Goal: Contribute content: Contribute content

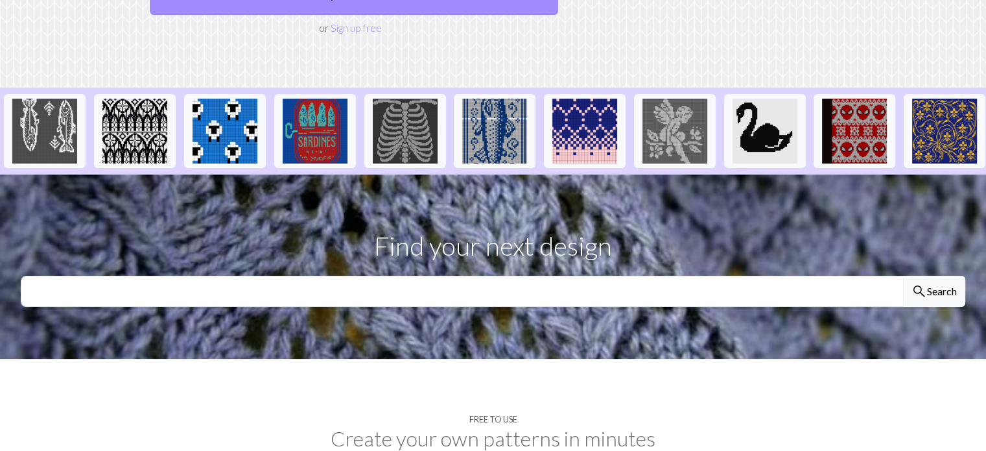
scroll to position [130, 0]
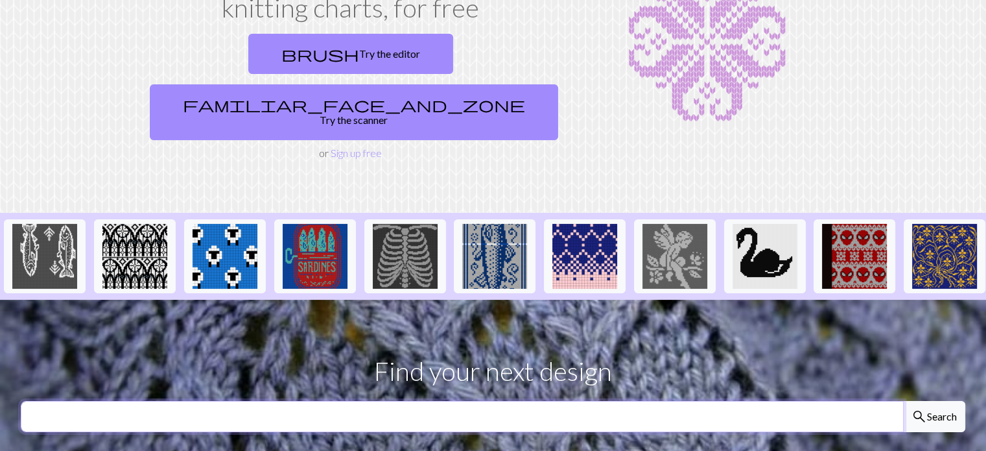
click at [488, 401] on input "text" at bounding box center [462, 416] width 883 height 31
click at [0, 311] on section "Find your next design search Search" at bounding box center [493, 392] width 986 height 184
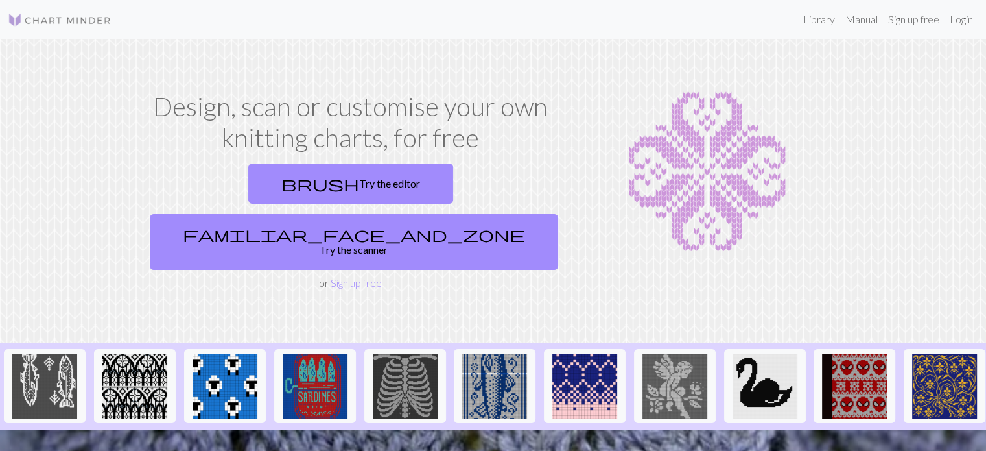
click at [34, 18] on img at bounding box center [60, 20] width 104 height 16
click at [814, 20] on link "Library" at bounding box center [819, 19] width 42 height 26
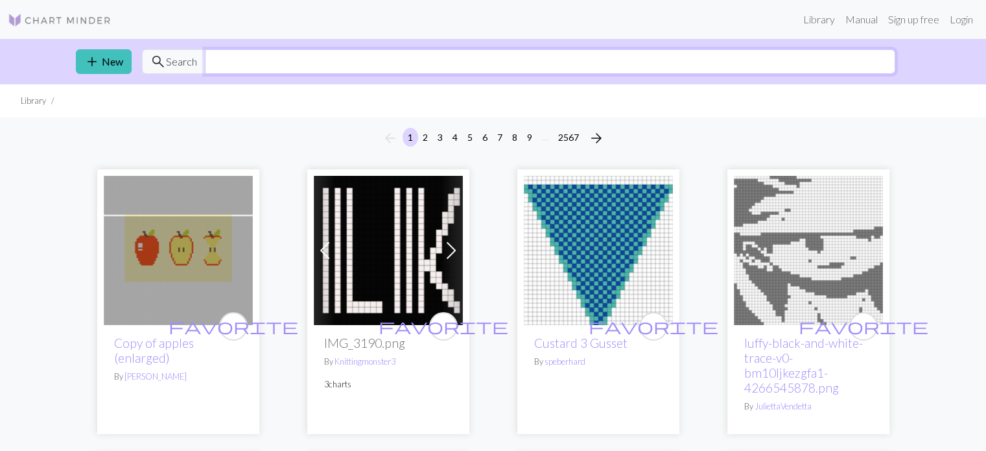
click at [685, 69] on input "text" at bounding box center [550, 61] width 691 height 25
type input "christmas"
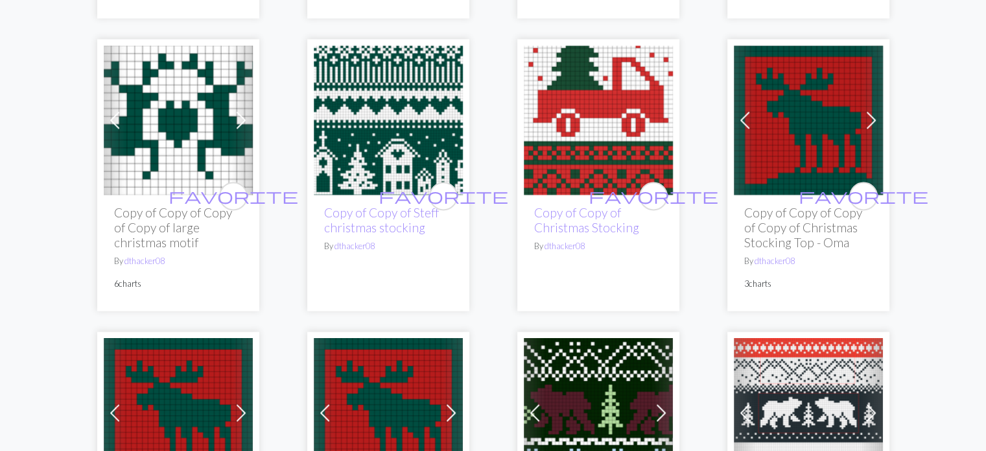
scroll to position [2204, 0]
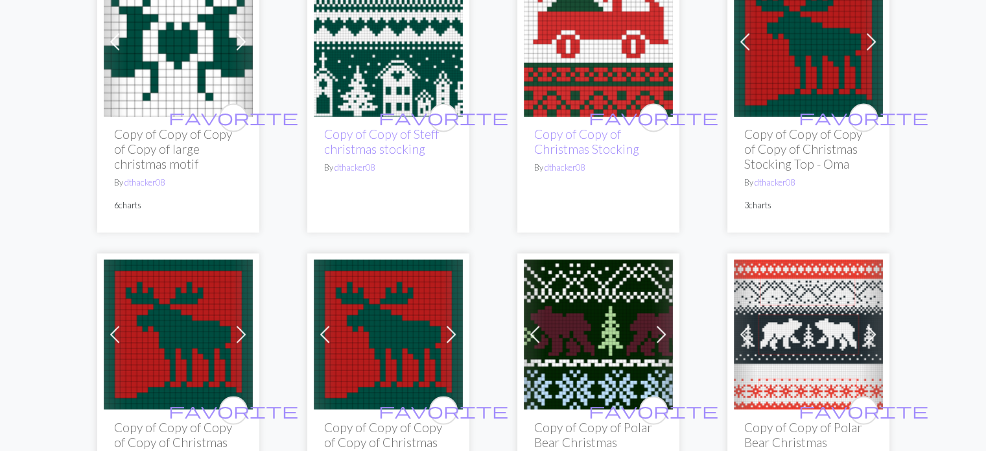
click at [314, 34] on link at bounding box center [388, 40] width 149 height 12
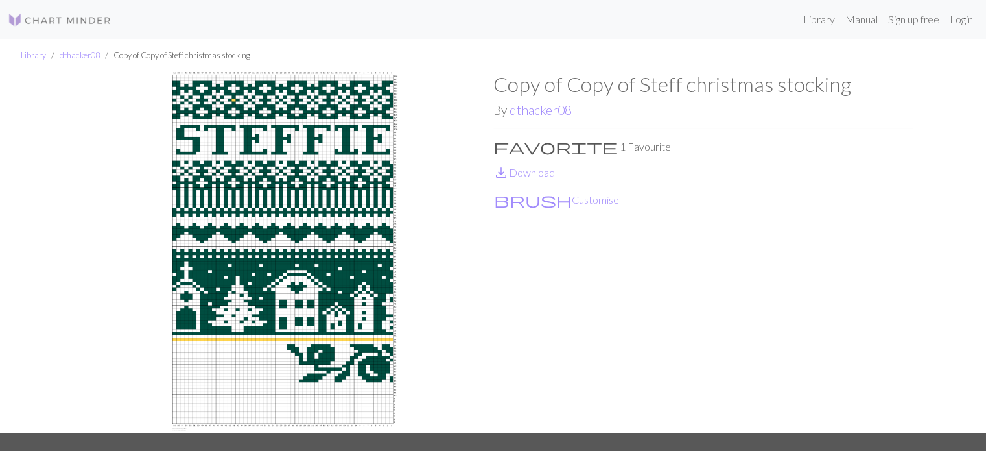
click at [340, 266] on img at bounding box center [283, 252] width 420 height 360
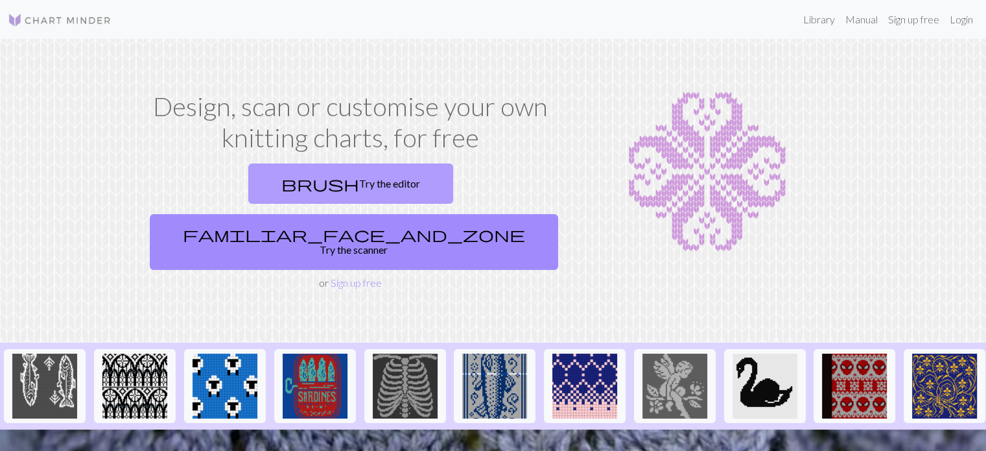
click at [250, 170] on link "brush Try the editor" at bounding box center [350, 183] width 205 height 40
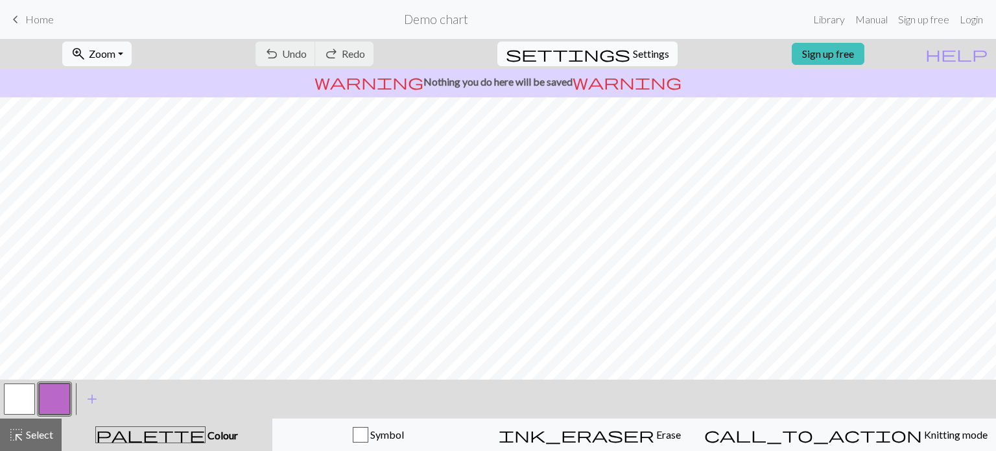
click at [637, 55] on span "Settings" at bounding box center [651, 54] width 36 height 16
select select "aran"
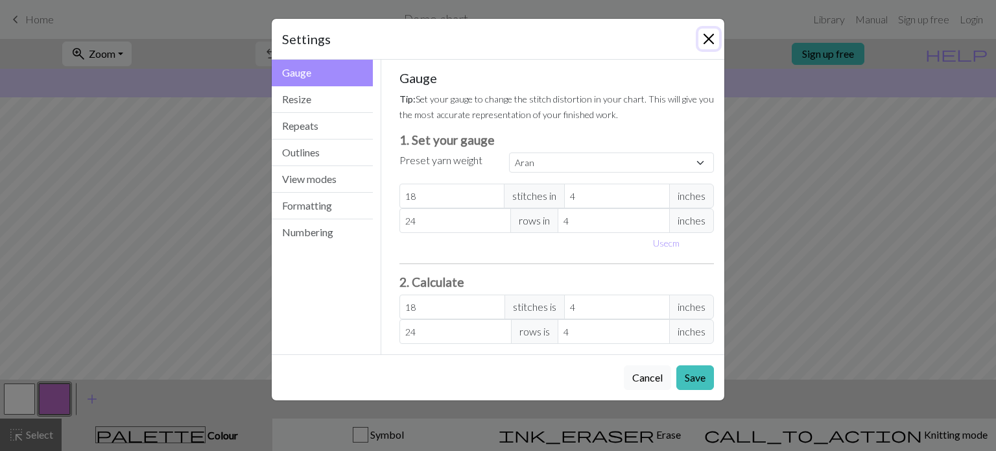
click at [711, 43] on button "Close" at bounding box center [708, 39] width 21 height 21
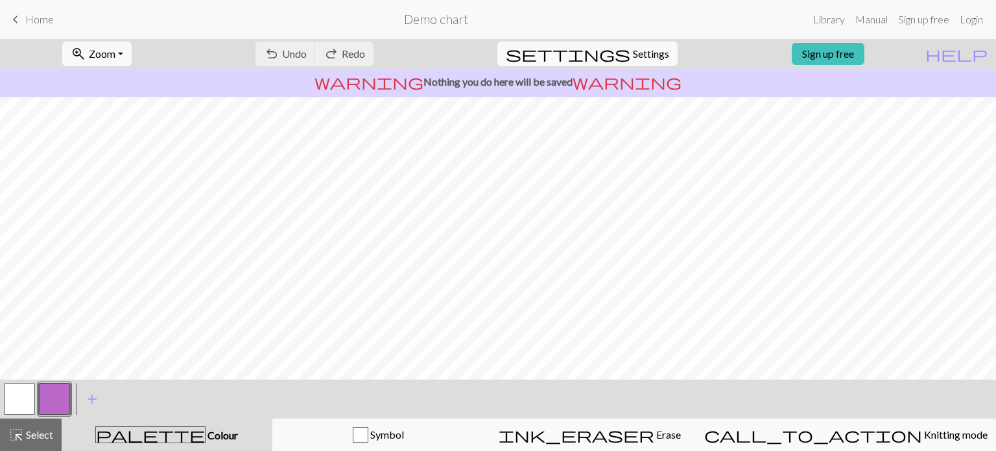
scroll to position [200, 0]
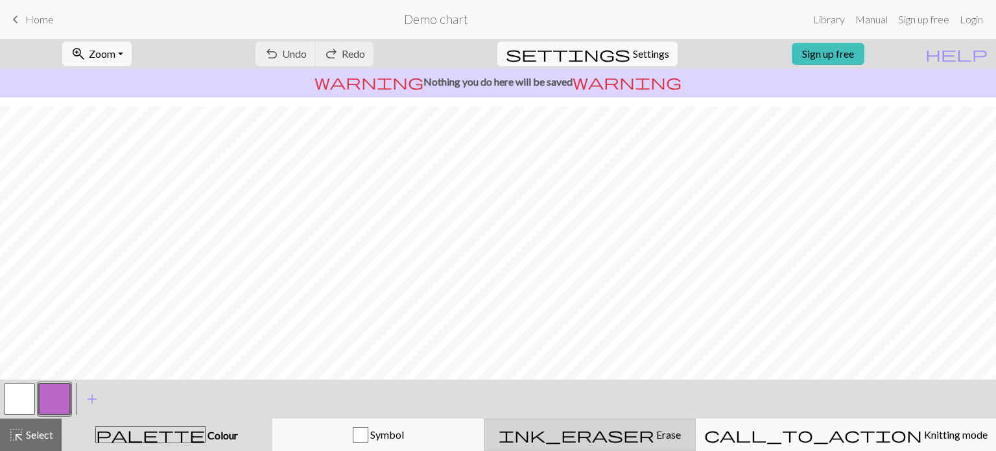
click at [654, 434] on span "Erase" at bounding box center [667, 434] width 27 height 12
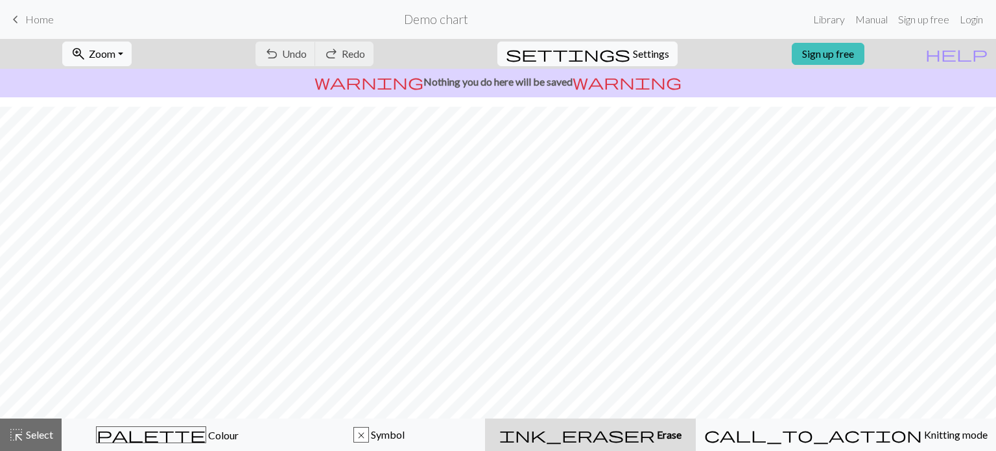
click at [659, 448] on button "ink_eraser Erase Erase" at bounding box center [590, 434] width 211 height 32
click at [663, 427] on div "ink_eraser Erase Erase" at bounding box center [590, 435] width 195 height 16
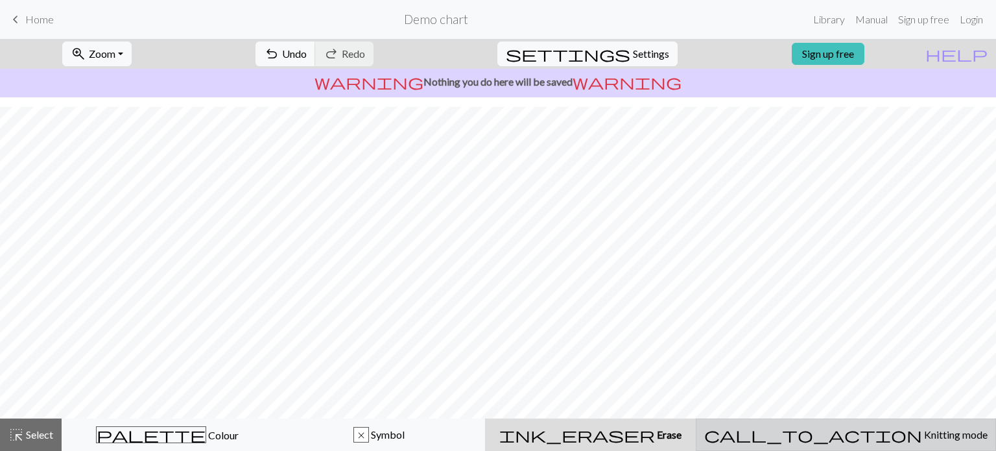
click at [876, 442] on div "call_to_action Knitting mode Knitting mode" at bounding box center [845, 435] width 283 height 16
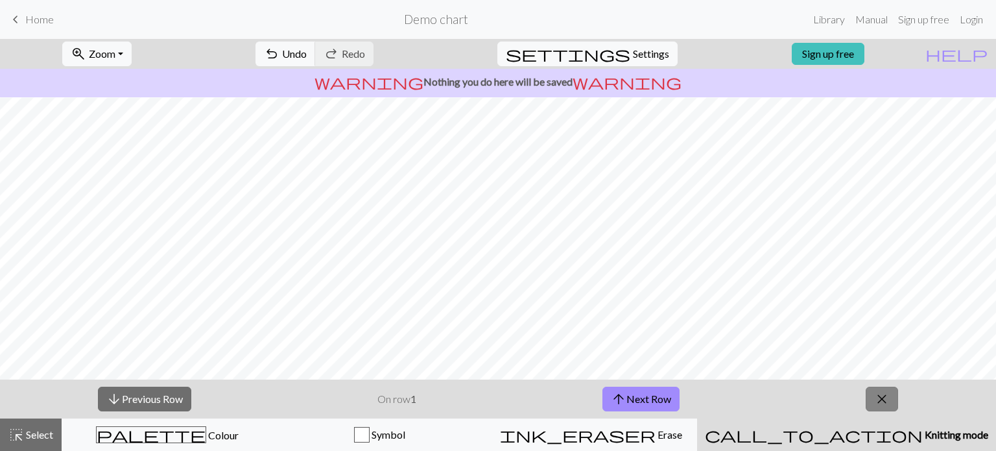
click at [897, 404] on button "close" at bounding box center [882, 398] width 32 height 25
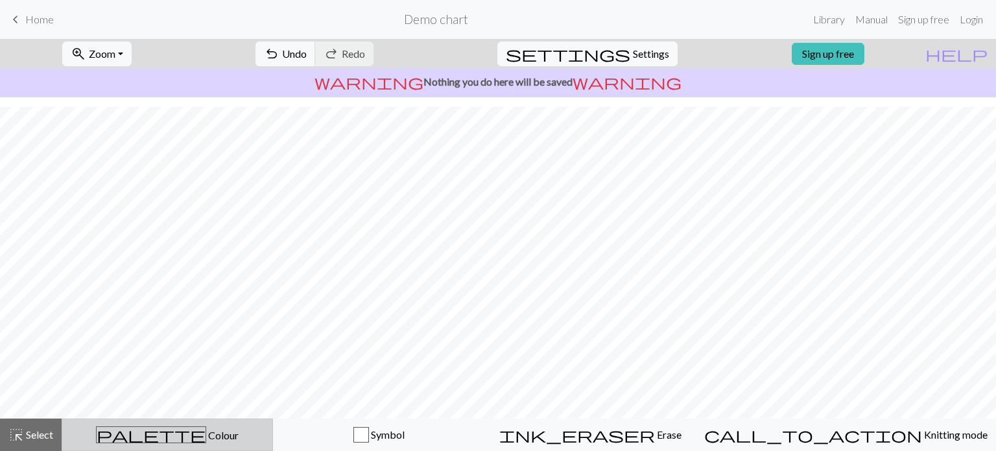
click at [206, 438] on span "Colour" at bounding box center [222, 435] width 32 height 12
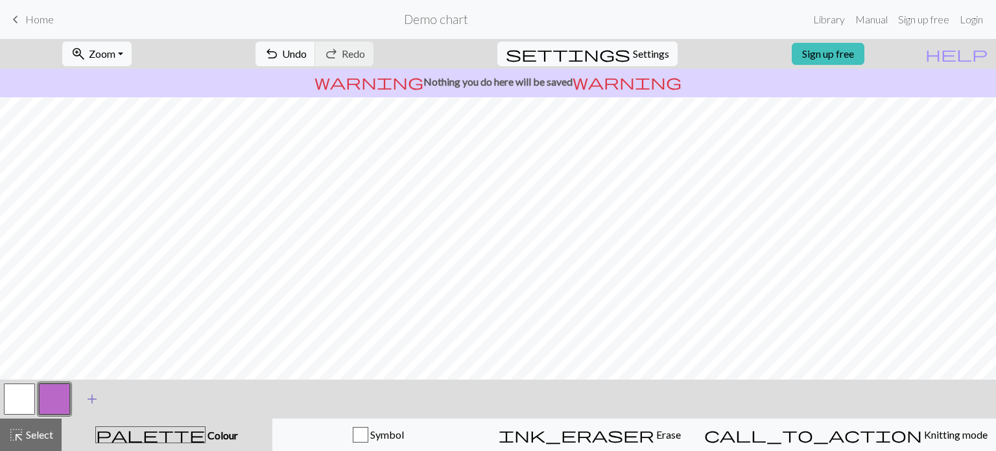
click at [87, 395] on span "add" at bounding box center [92, 399] width 16 height 18
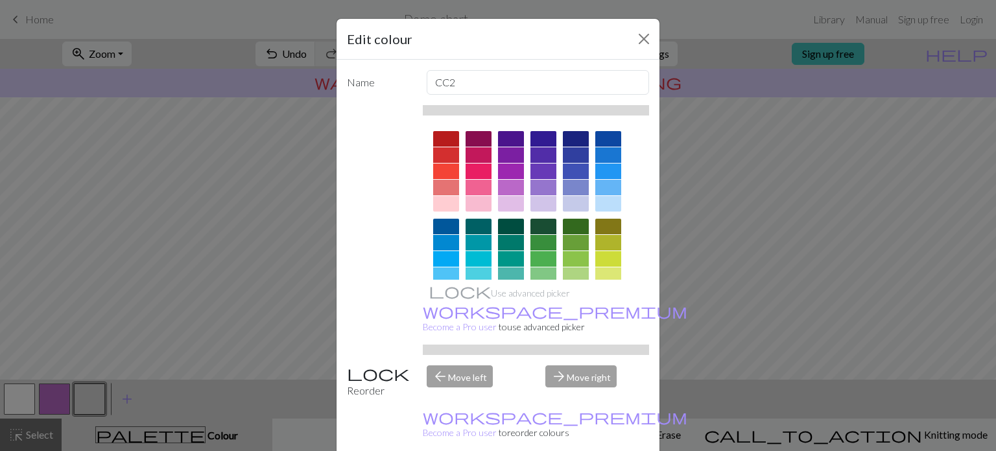
click at [539, 241] on div at bounding box center [543, 243] width 26 height 16
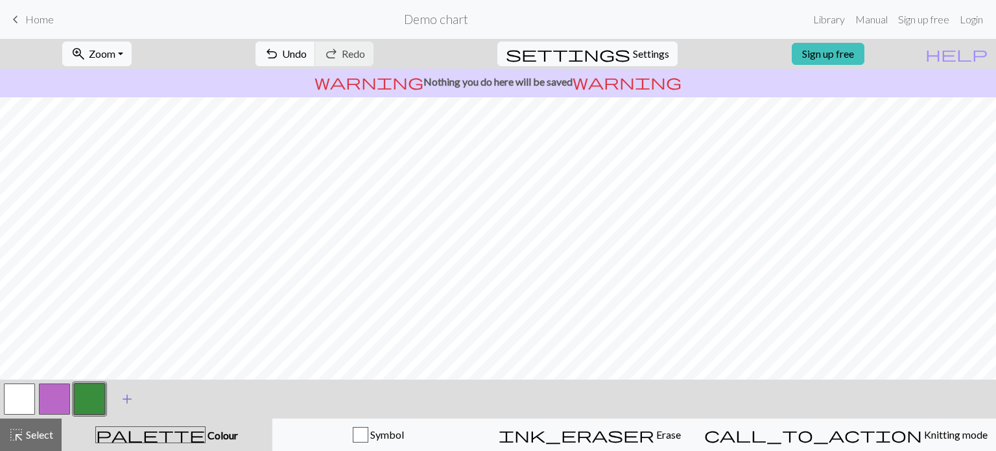
click at [132, 401] on span "add" at bounding box center [127, 399] width 16 height 18
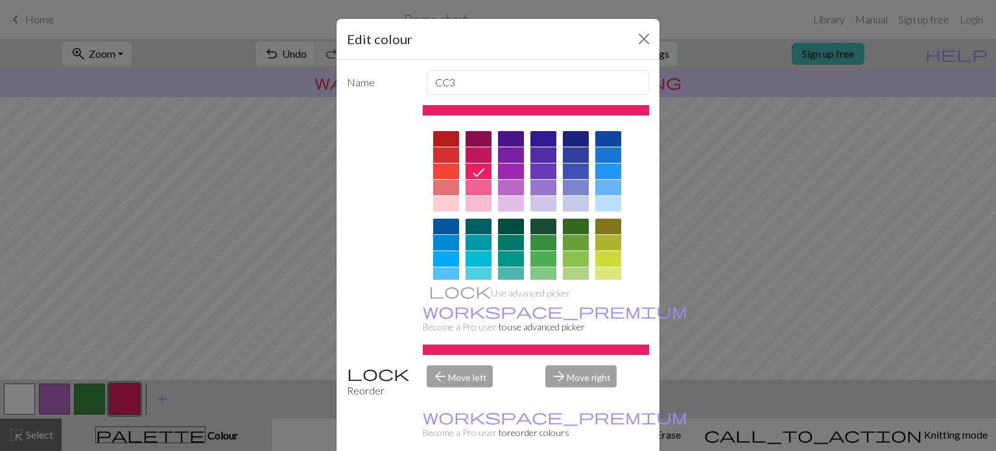
click at [449, 157] on div at bounding box center [446, 155] width 26 height 16
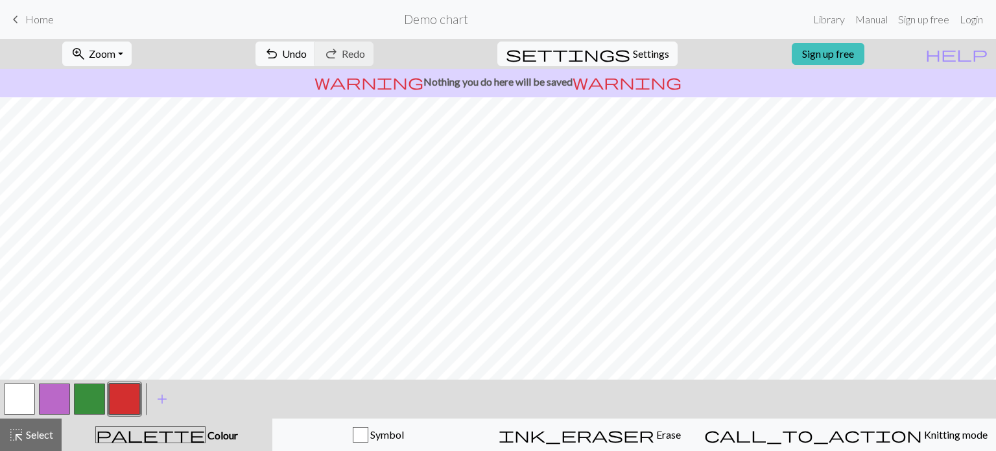
drag, startPoint x: 573, startPoint y: 374, endPoint x: 26, endPoint y: 399, distance: 547.8
click at [26, 399] on button "button" at bounding box center [19, 398] width 31 height 31
click at [22, 394] on button "button" at bounding box center [19, 398] width 31 height 31
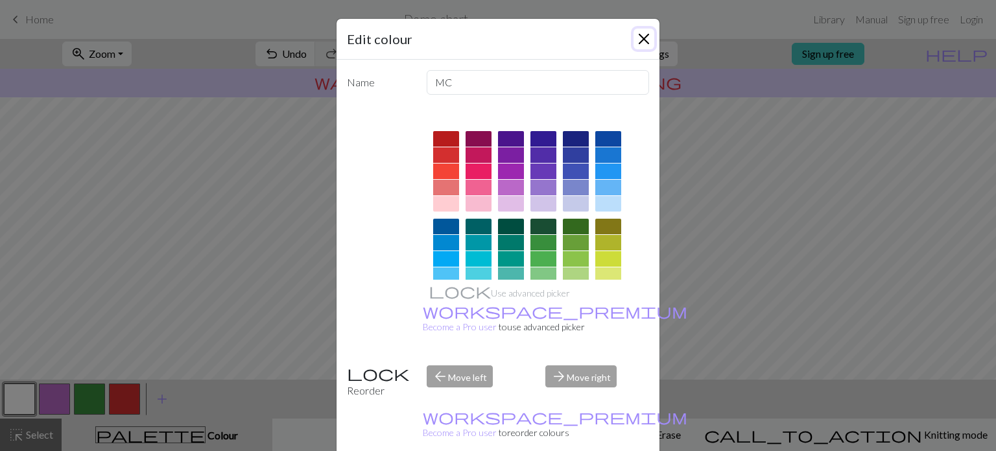
click at [639, 43] on button "Close" at bounding box center [643, 39] width 21 height 21
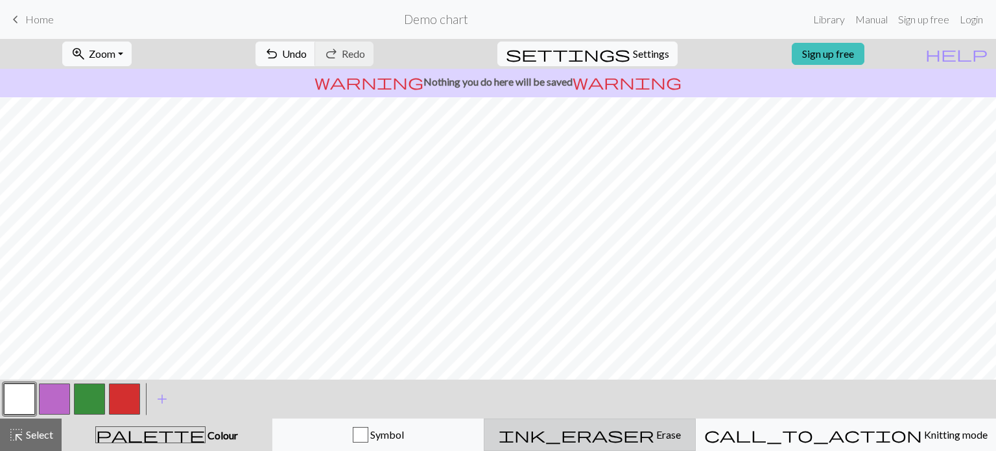
click at [656, 436] on span "Erase" at bounding box center [667, 434] width 27 height 12
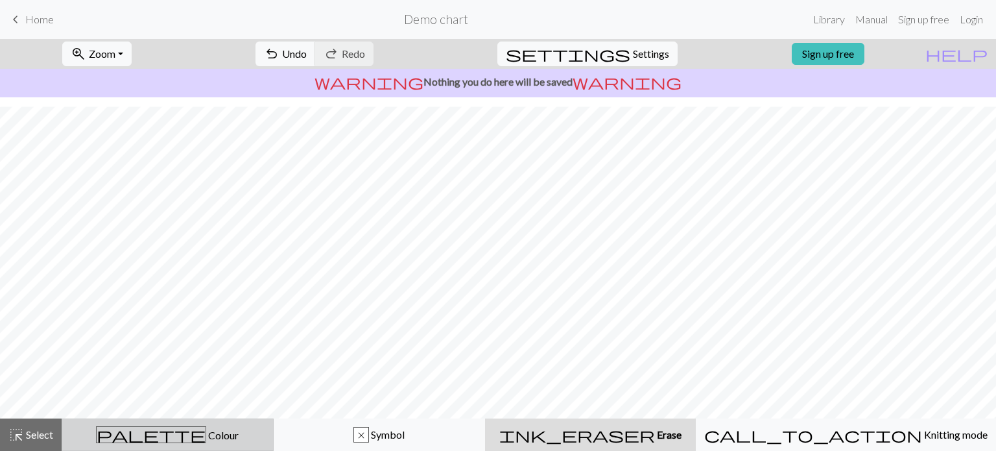
click at [169, 432] on span "palette" at bounding box center [151, 434] width 109 height 18
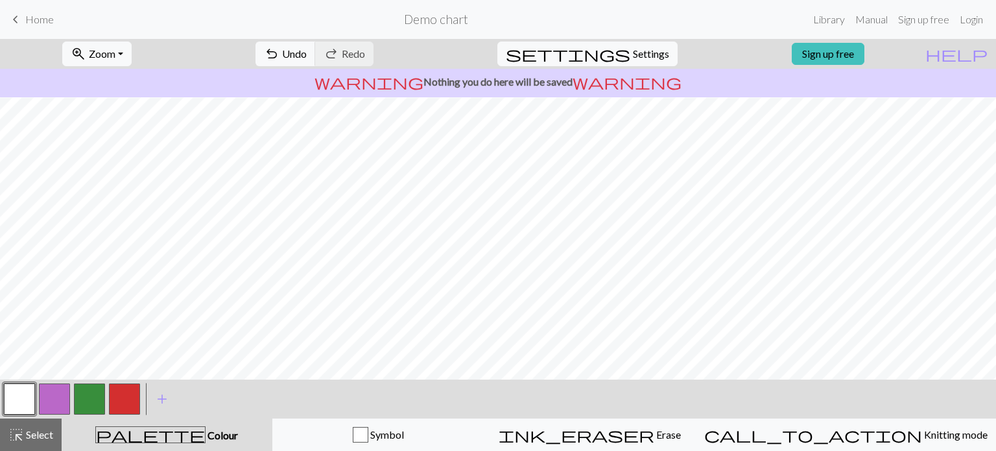
click at [18, 395] on button "button" at bounding box center [19, 398] width 31 height 31
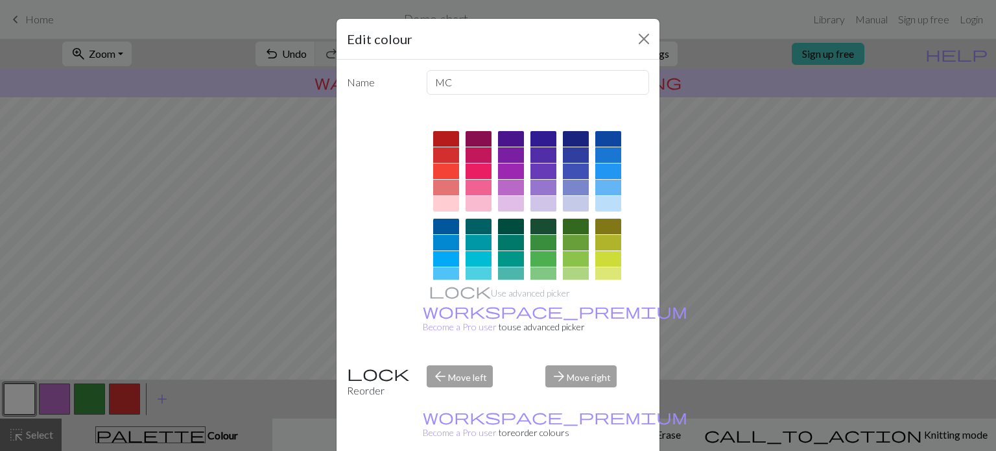
drag, startPoint x: 668, startPoint y: 273, endPoint x: 671, endPoint y: 266, distance: 7.0
click at [671, 266] on div "Edit colour Name MC Use advanced picker workspace_premium Become a Pro user to …" at bounding box center [498, 225] width 996 height 451
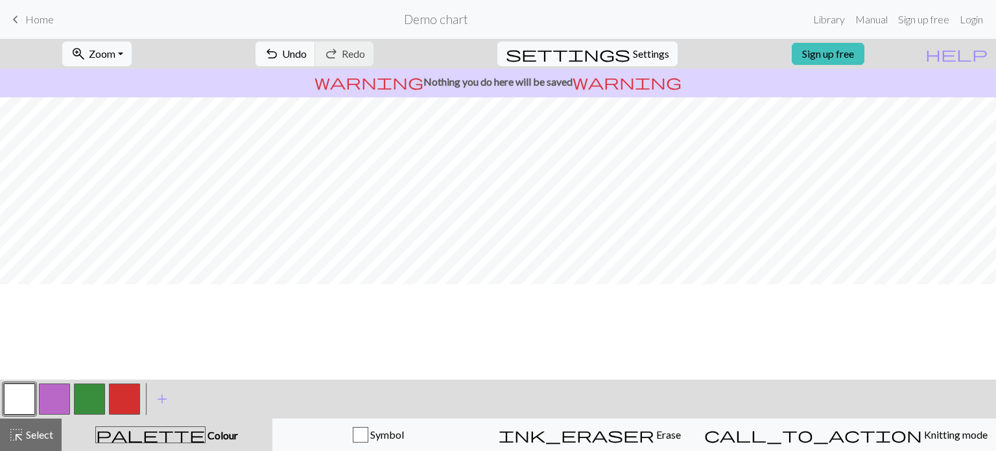
scroll to position [0, 0]
click at [639, 64] on button "settings Settings" at bounding box center [587, 53] width 180 height 25
select select "aran"
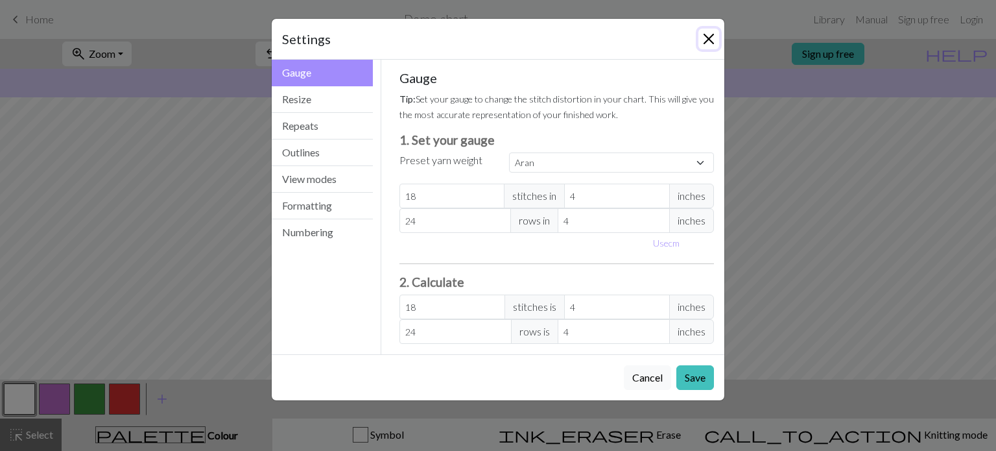
click at [711, 30] on button "Close" at bounding box center [708, 39] width 21 height 21
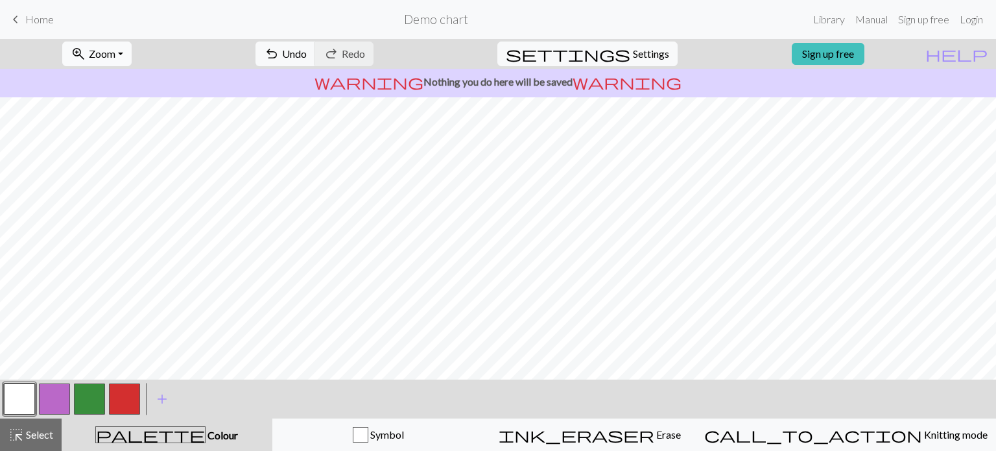
click at [115, 50] on span "Zoom" at bounding box center [102, 53] width 27 height 12
click at [108, 173] on button "100%" at bounding box center [114, 176] width 102 height 21
drag, startPoint x: 133, startPoint y: 42, endPoint x: 134, endPoint y: 51, distance: 8.5
click at [132, 43] on button "zoom_in Zoom Zoom" at bounding box center [96, 53] width 69 height 25
click at [117, 155] on button "50%" at bounding box center [114, 155] width 102 height 21
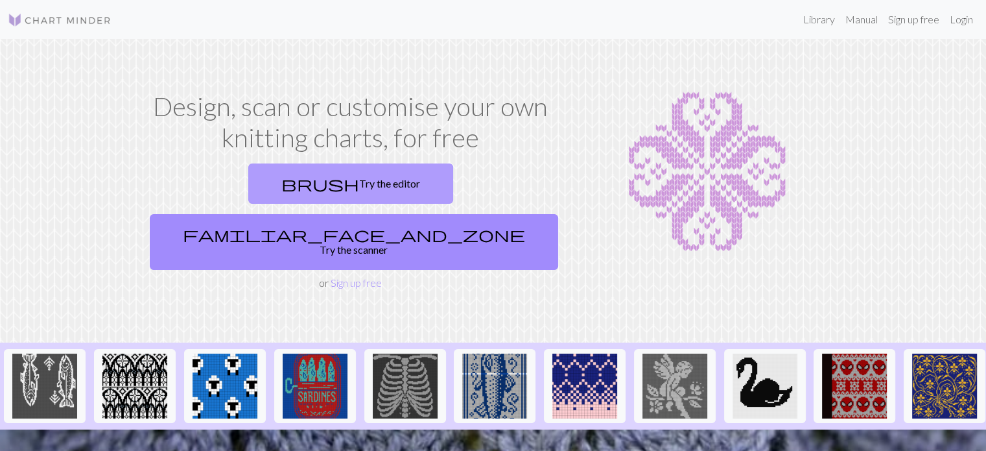
click at [281, 182] on span "brush" at bounding box center [320, 183] width 78 height 18
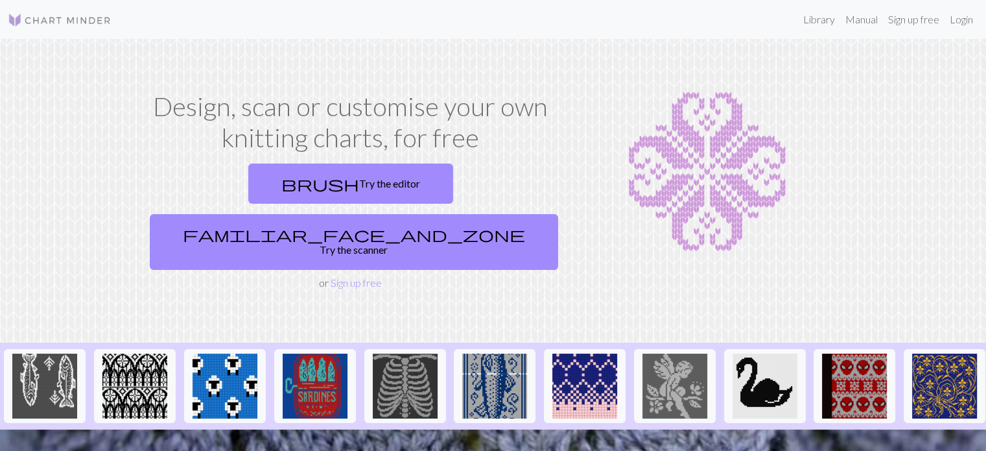
click at [60, 18] on img at bounding box center [60, 20] width 104 height 16
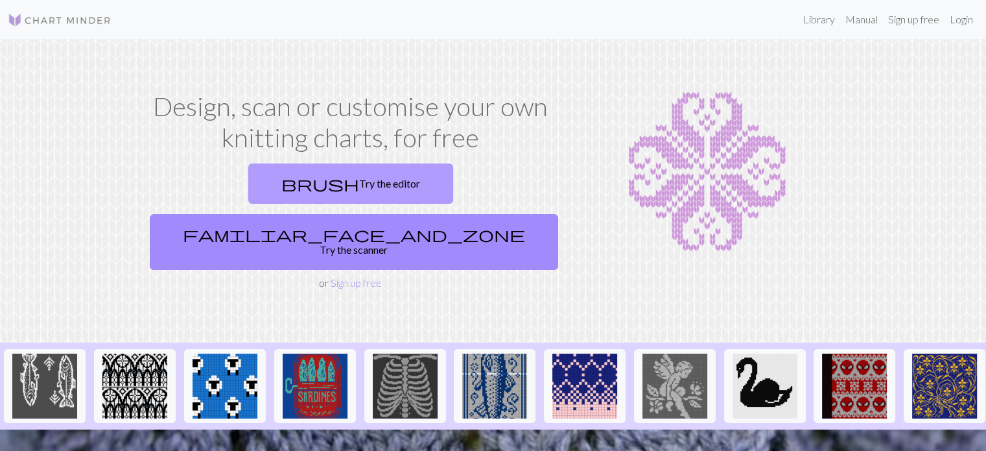
click at [248, 188] on link "brush Try the editor" at bounding box center [350, 183] width 205 height 40
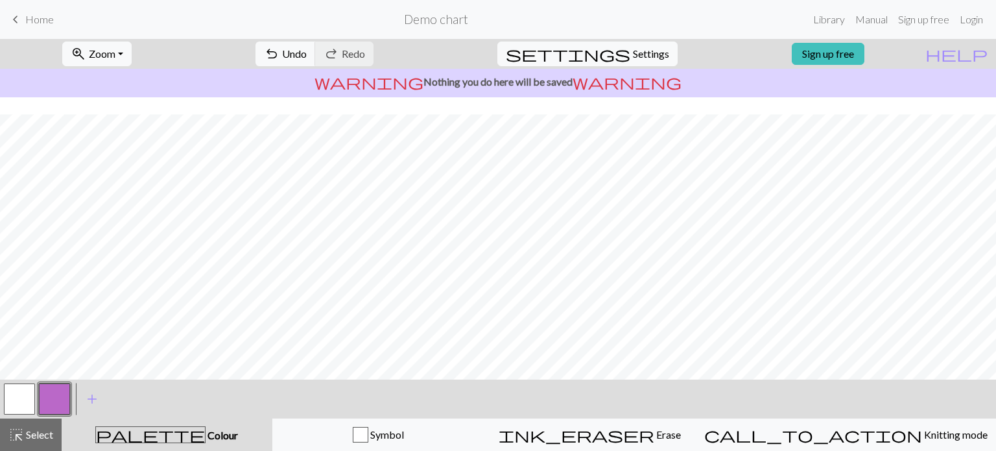
scroll to position [195, 0]
click at [19, 399] on button "button" at bounding box center [19, 398] width 31 height 31
click at [10, 434] on span "highlight_alt" at bounding box center [16, 434] width 16 height 18
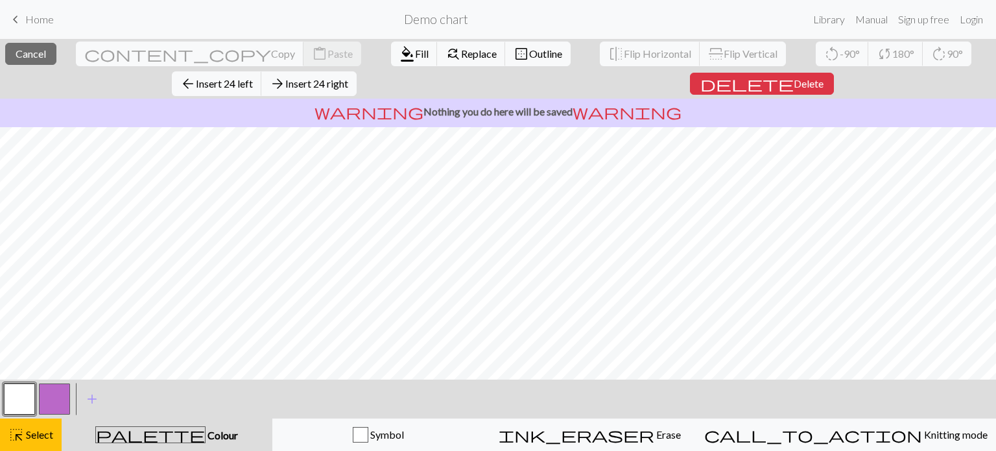
click at [28, 399] on button "button" at bounding box center [19, 398] width 31 height 31
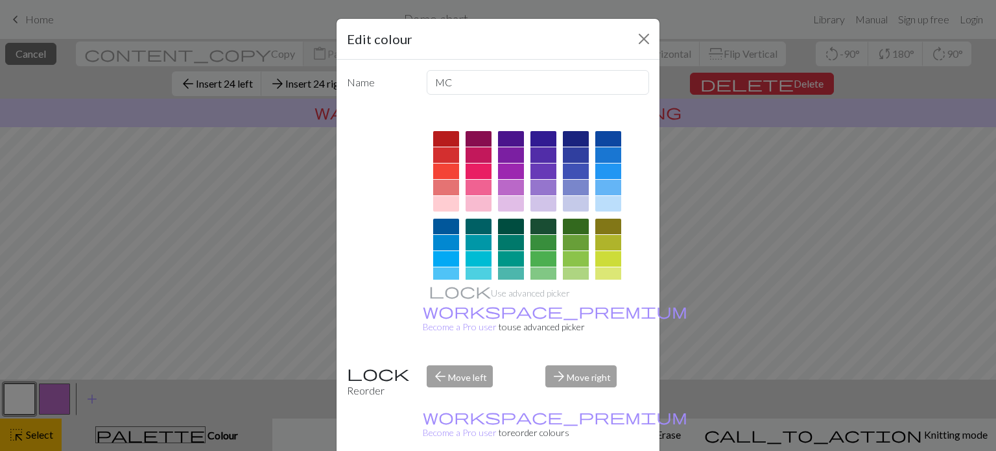
click at [650, 43] on div "Edit colour" at bounding box center [498, 39] width 323 height 41
click at [642, 42] on button "Close" at bounding box center [643, 39] width 21 height 21
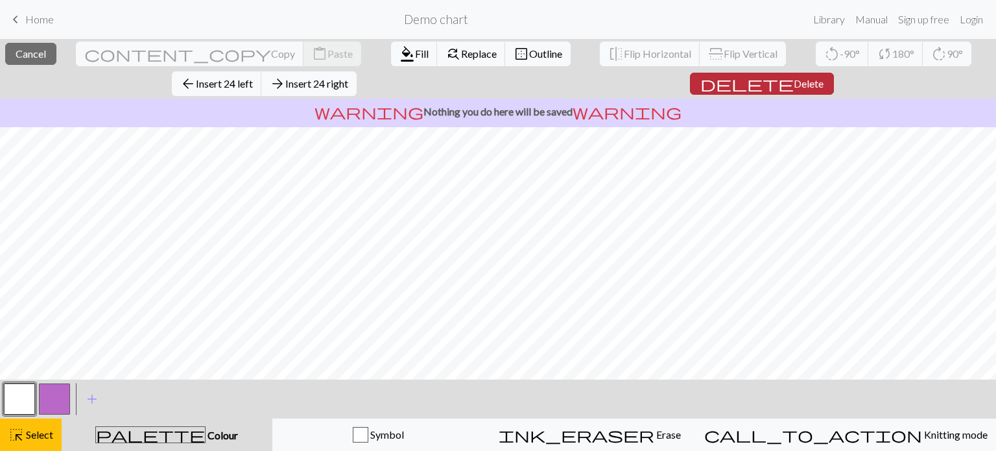
click at [690, 86] on button "delete Delete" at bounding box center [762, 84] width 144 height 22
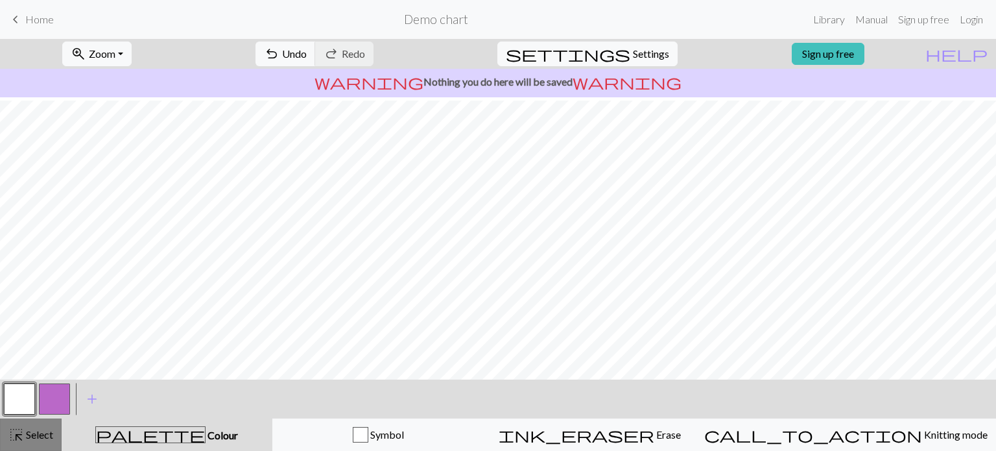
click at [14, 429] on span "highlight_alt" at bounding box center [16, 434] width 16 height 18
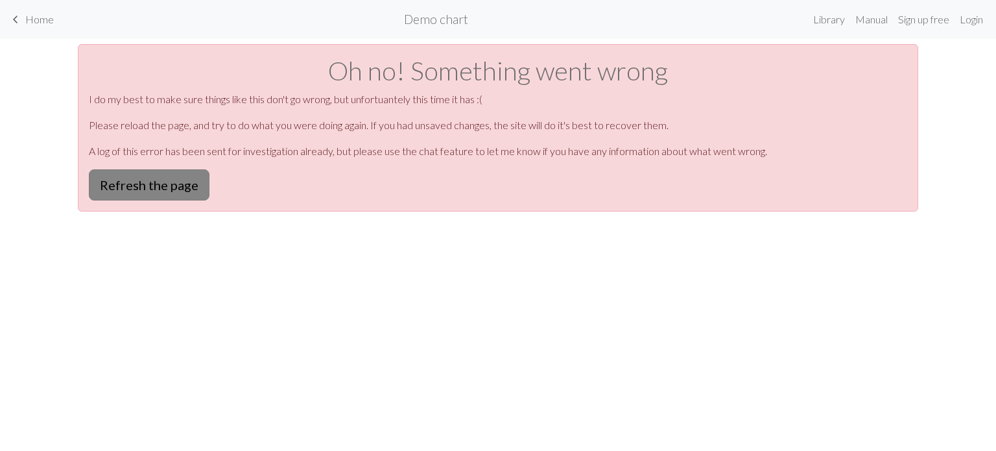
click at [124, 192] on button "Refresh the page" at bounding box center [149, 184] width 121 height 31
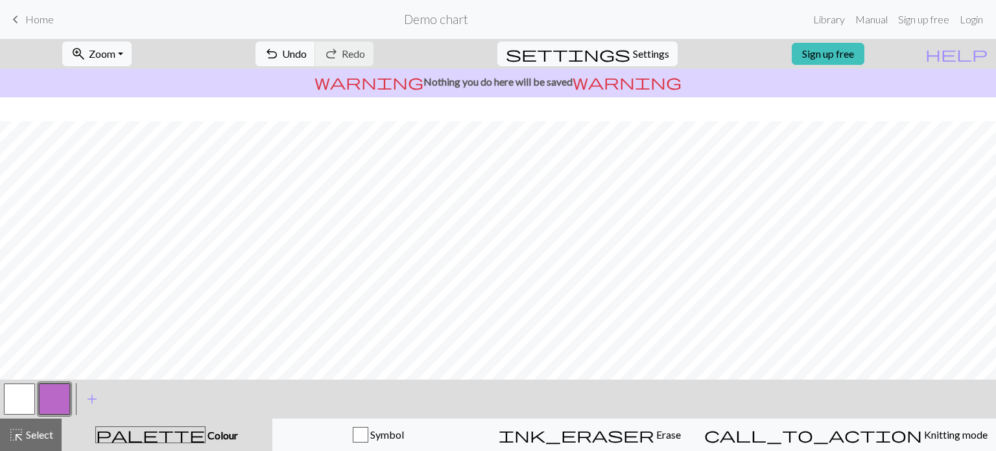
scroll to position [195, 0]
